Goal: Information Seeking & Learning: Find specific page/section

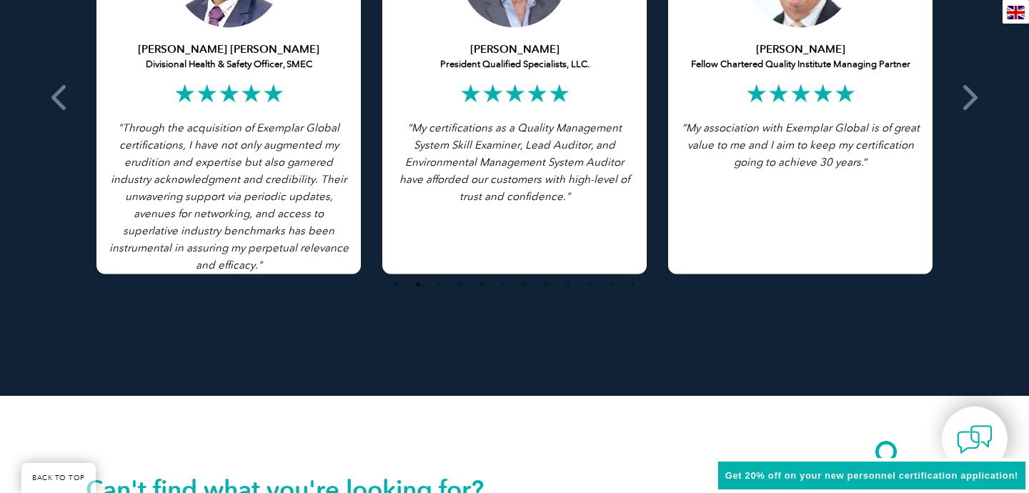
scroll to position [2839, 0]
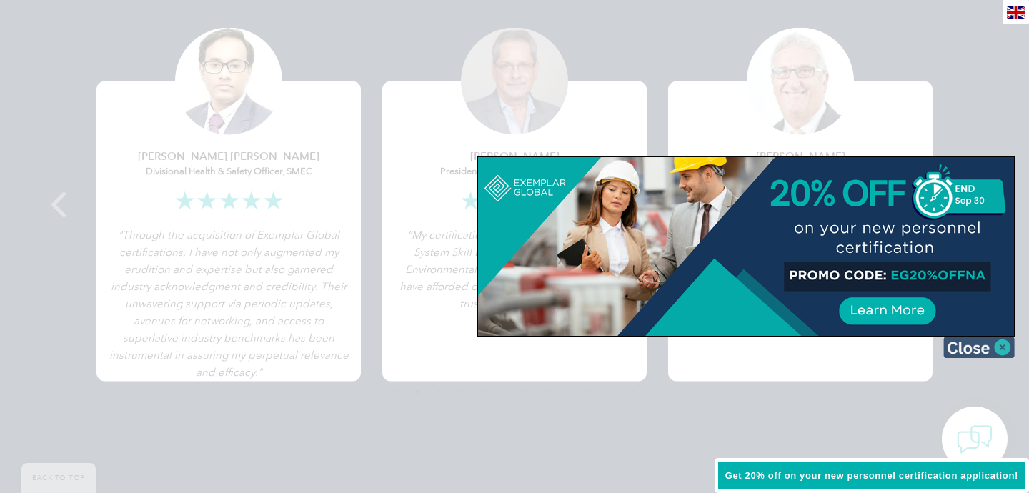
click at [1002, 344] on img at bounding box center [978, 347] width 71 height 21
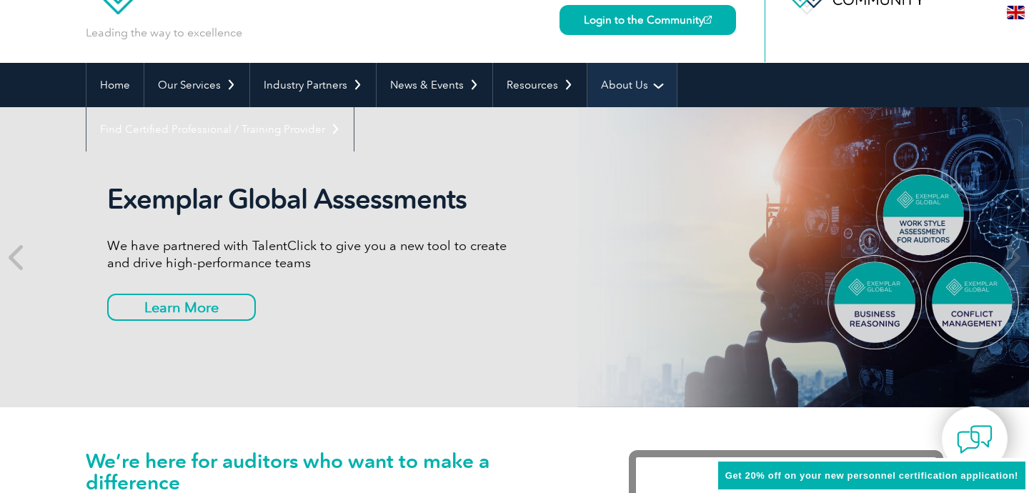
scroll to position [0, 0]
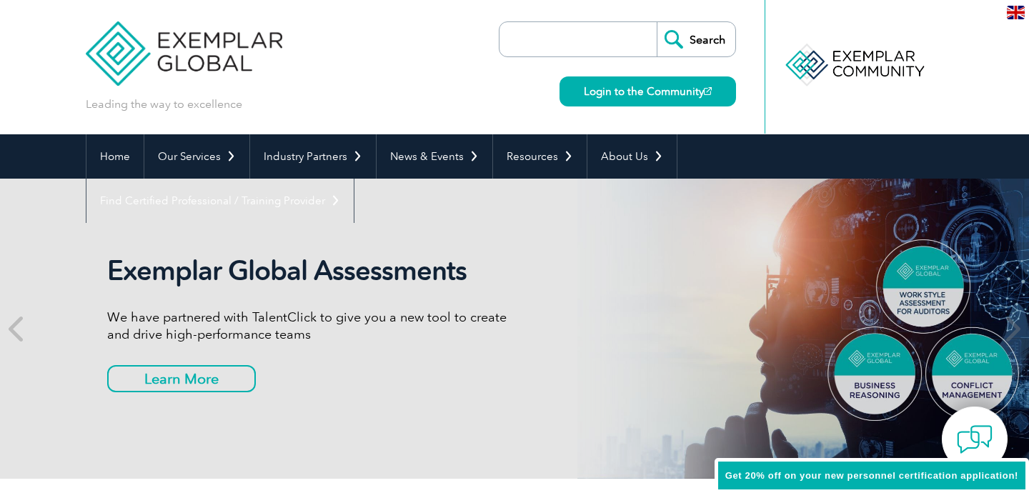
click at [590, 39] on input "search" at bounding box center [582, 39] width 150 height 34
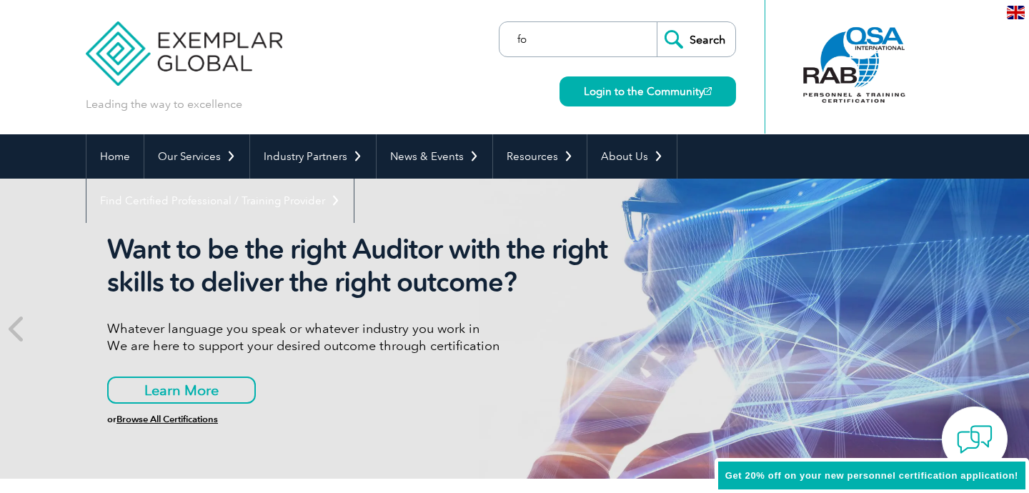
type input "f"
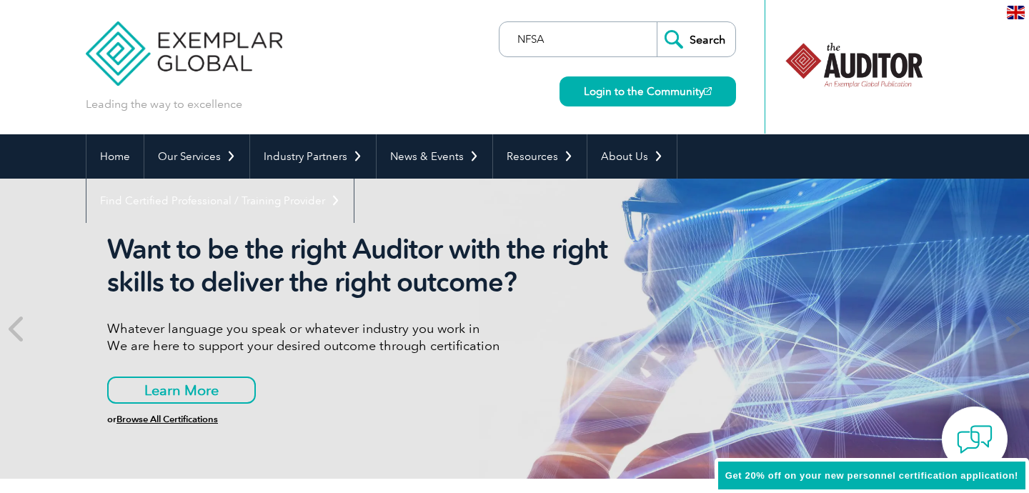
type input "NFSA"
click at [657, 22] on input "Search" at bounding box center [696, 39] width 79 height 34
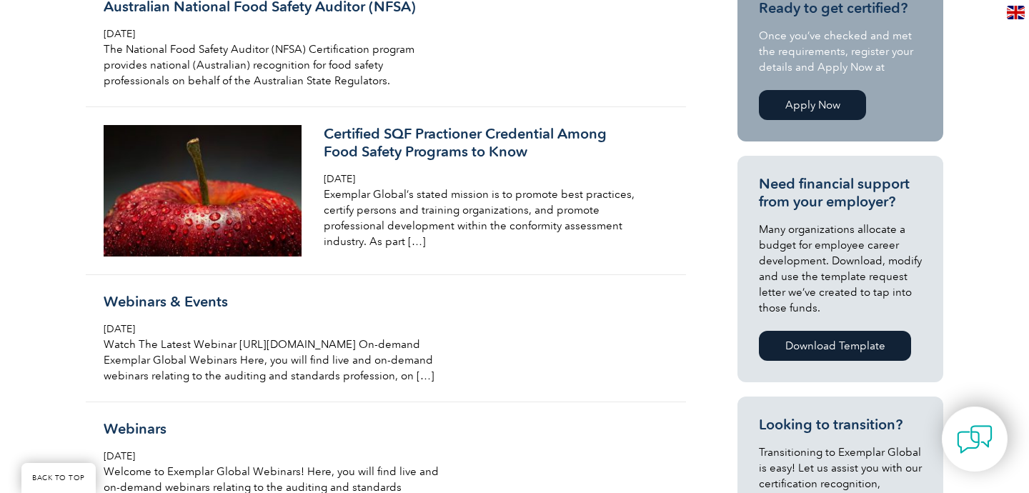
scroll to position [339, 0]
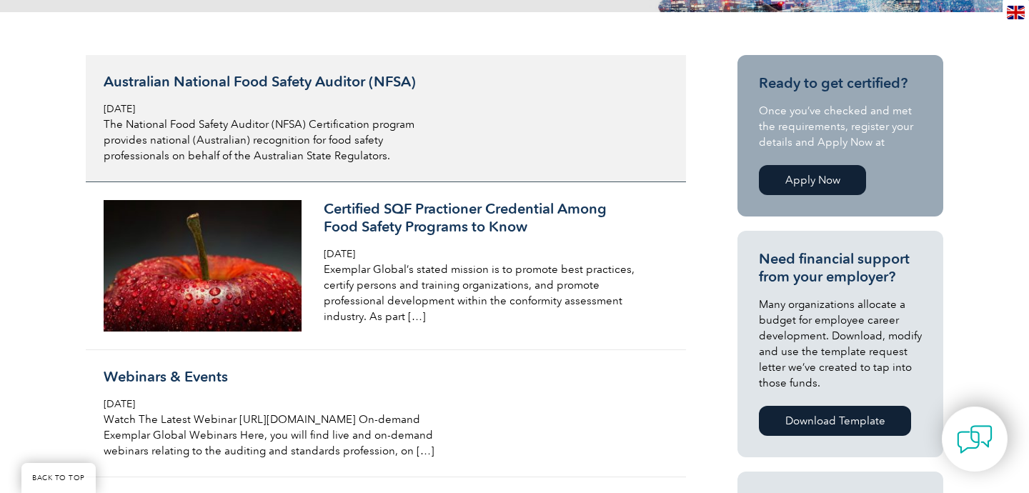
click at [289, 76] on h3 "Australian National Food Safety Auditor (NFSA)" at bounding box center [273, 82] width 339 height 18
